Goal: Use online tool/utility: Utilize a website feature to perform a specific function

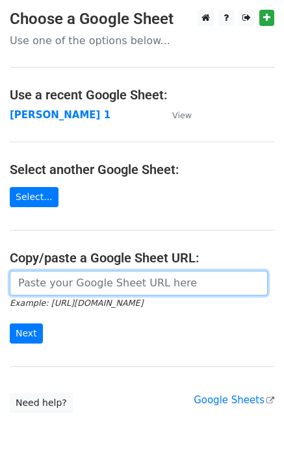
click at [91, 284] on input "url" at bounding box center [139, 283] width 258 height 25
type input "https://docs.google.com/spreadsheets/d/1laFuCRc_gf7_XeBsXZvznQFuTKtWG6_jmo9dt9r…"
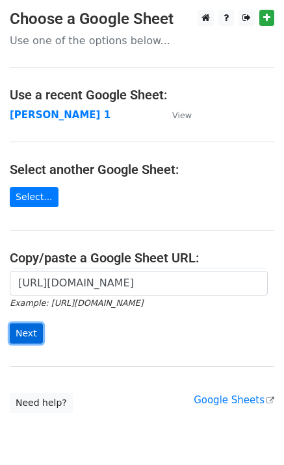
click at [13, 333] on input "Next" at bounding box center [26, 333] width 33 height 20
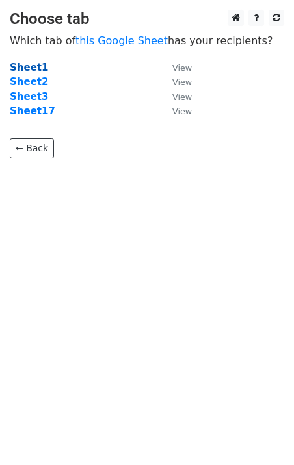
click at [22, 68] on strong "Sheet1" at bounding box center [29, 68] width 38 height 12
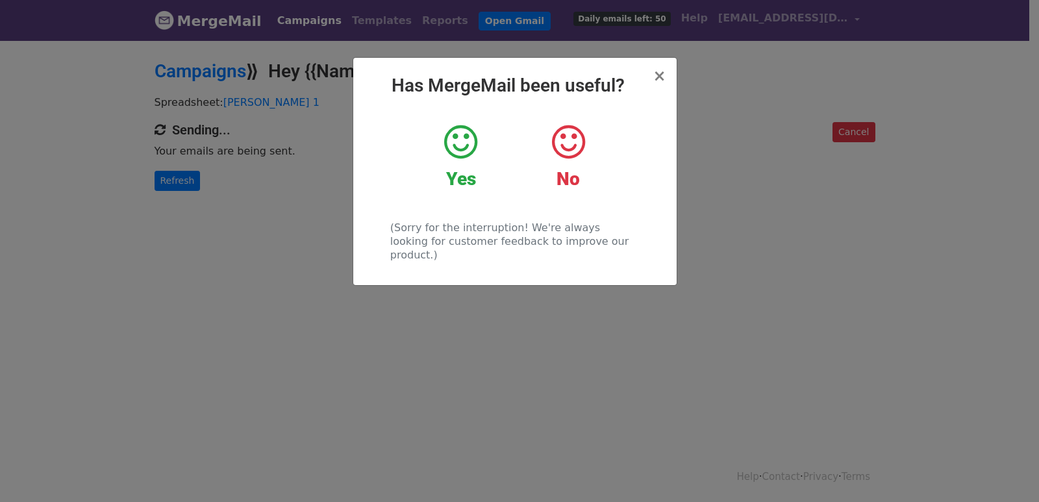
click at [204, 201] on div "× Has MergeMail been useful? Yes No (Sorry for the interruption! We're always l…" at bounding box center [519, 270] width 1039 height 463
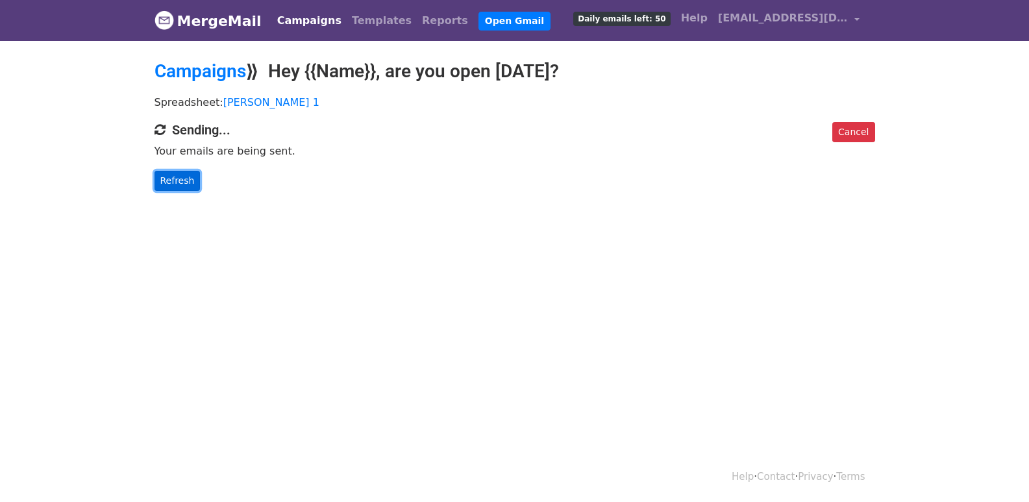
click at [188, 185] on link "Refresh" at bounding box center [178, 181] width 46 height 20
